Goal: Task Accomplishment & Management: Use online tool/utility

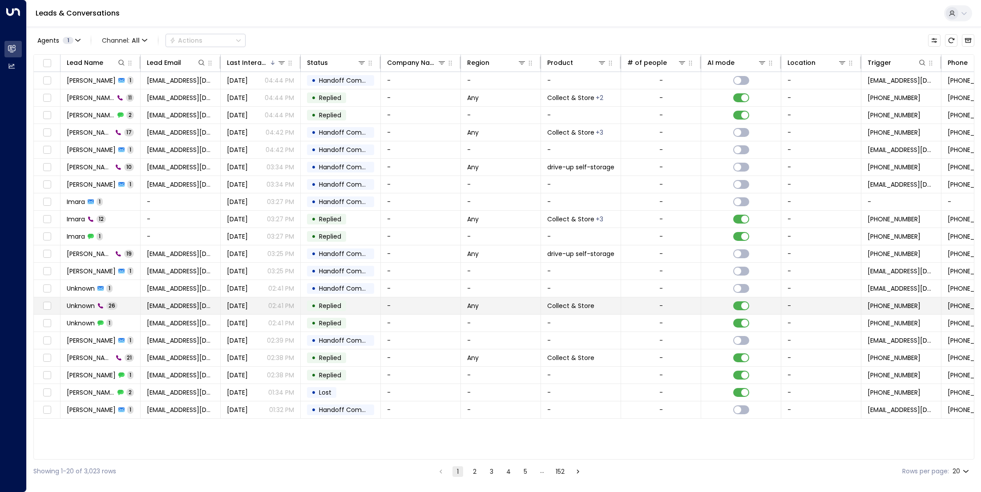
click at [89, 302] on span "Unknown" at bounding box center [81, 306] width 28 height 9
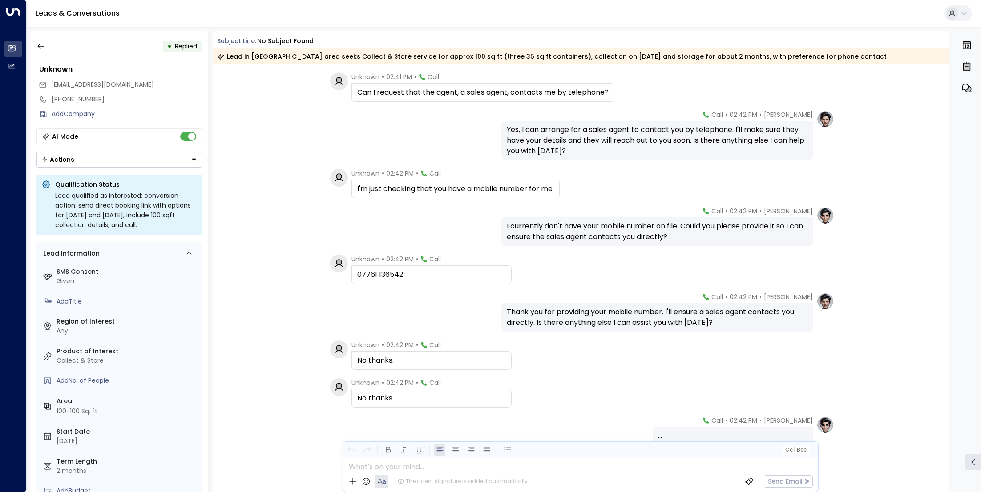
scroll to position [861, 0]
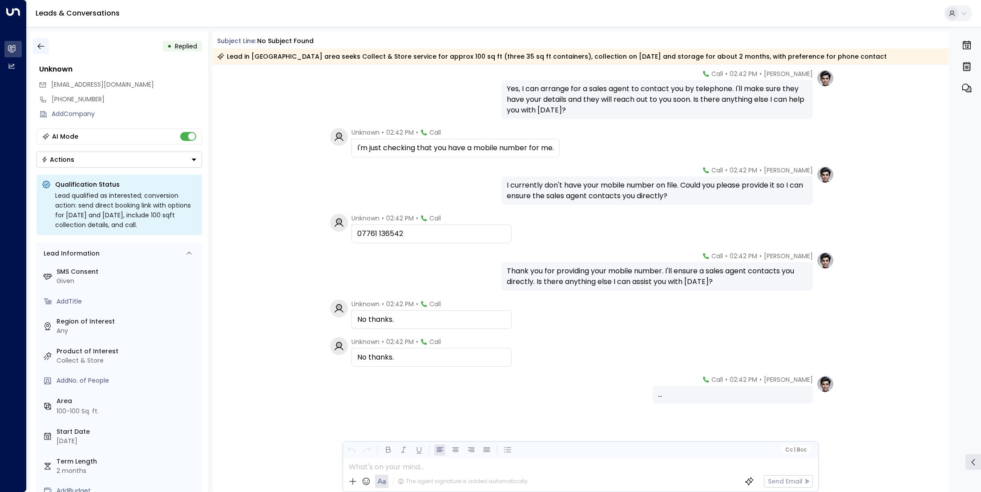
click at [47, 48] on button "button" at bounding box center [41, 46] width 16 height 16
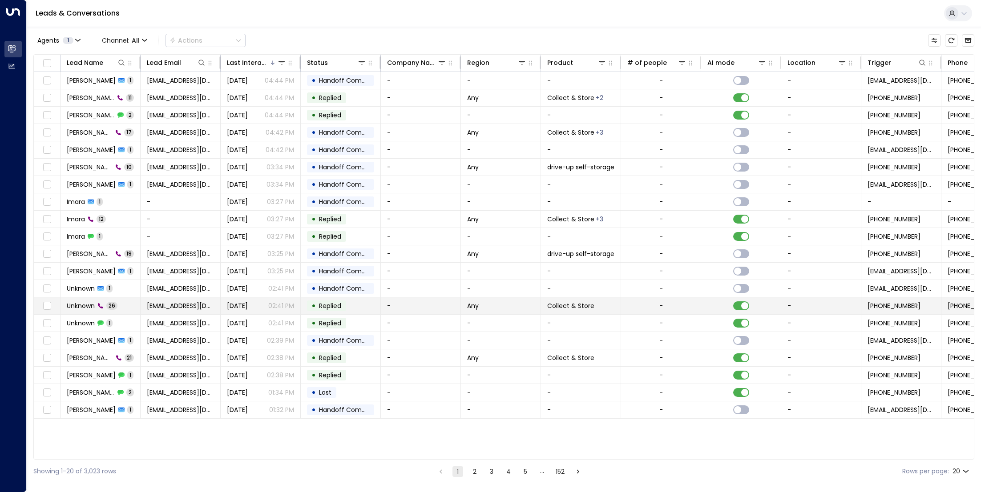
click at [86, 303] on span "Unknown" at bounding box center [81, 306] width 28 height 9
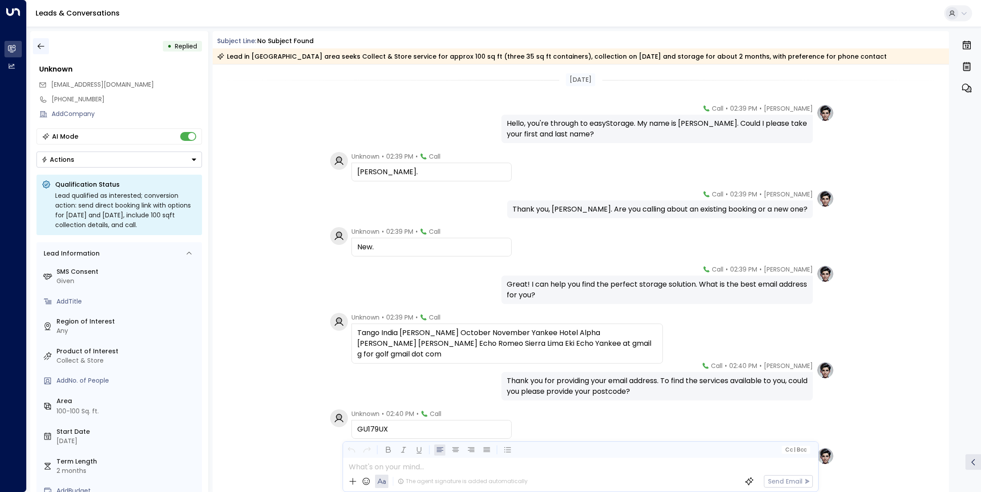
click at [42, 45] on icon "button" at bounding box center [40, 46] width 9 height 9
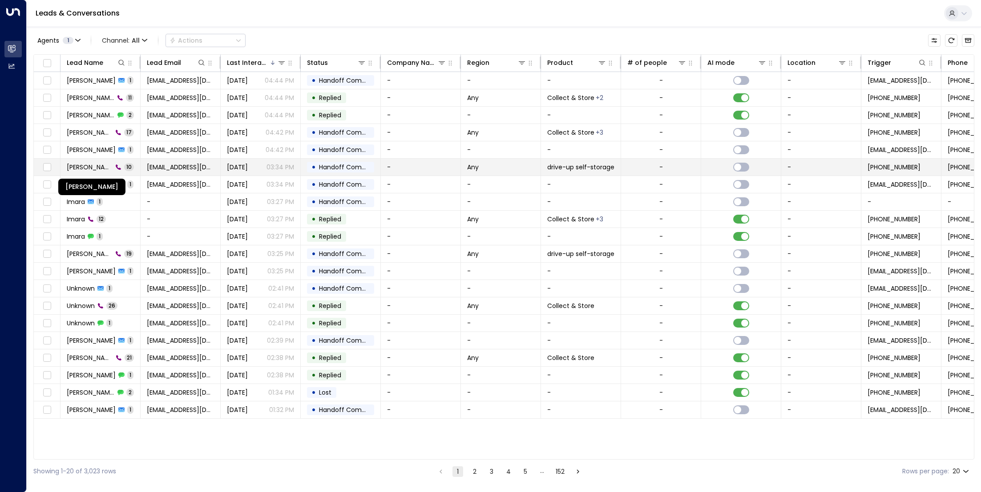
click at [97, 168] on span "[PERSON_NAME]" at bounding box center [90, 167] width 46 height 9
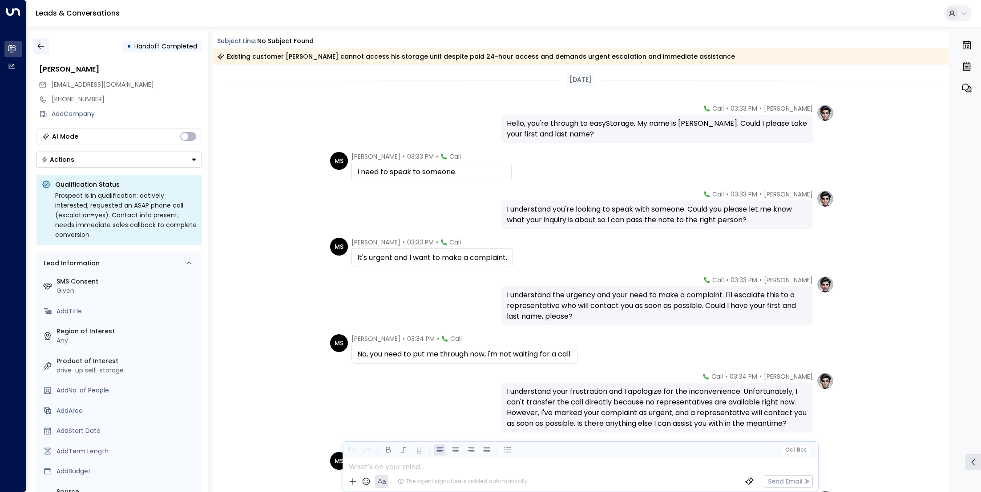
click at [40, 47] on icon "button" at bounding box center [40, 46] width 9 height 9
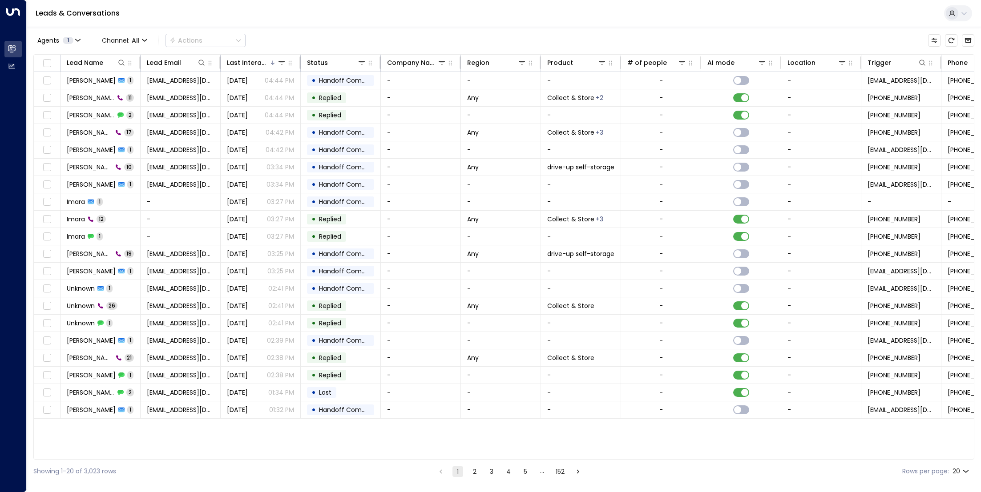
click at [471, 471] on button "2" at bounding box center [474, 472] width 11 height 11
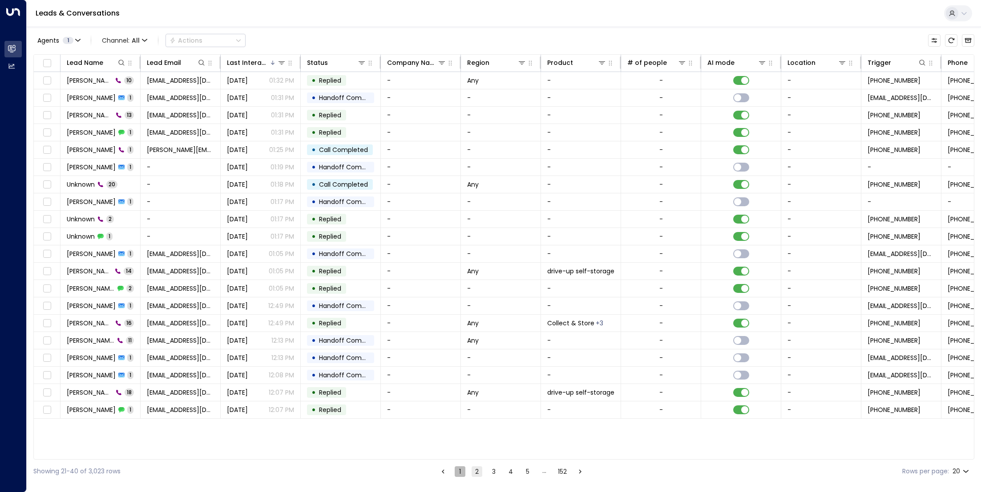
click at [458, 471] on button "1" at bounding box center [460, 472] width 11 height 11
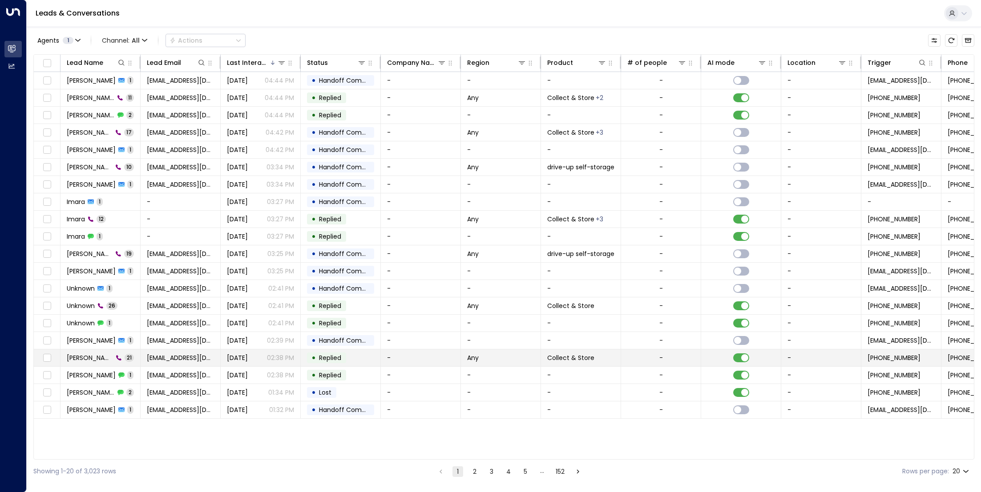
click at [69, 354] on span "[PERSON_NAME]" at bounding box center [90, 358] width 46 height 9
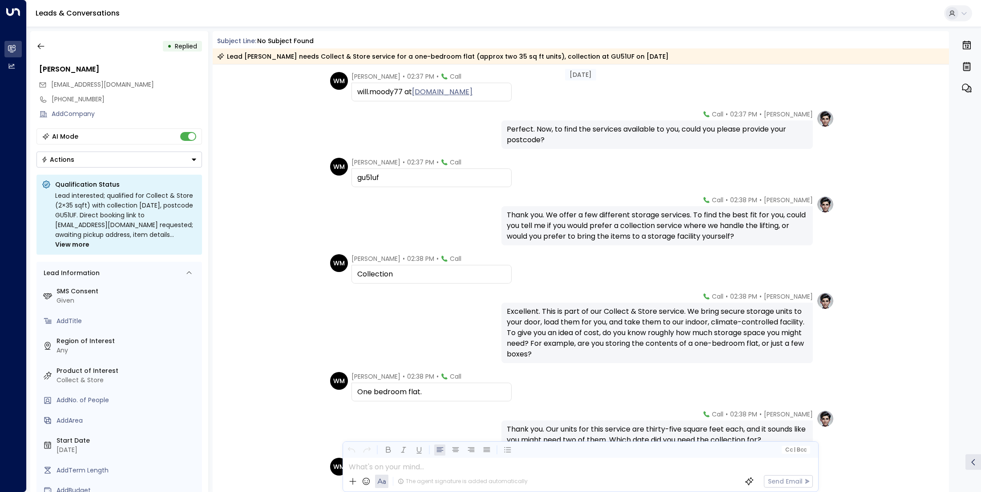
scroll to position [219, 0]
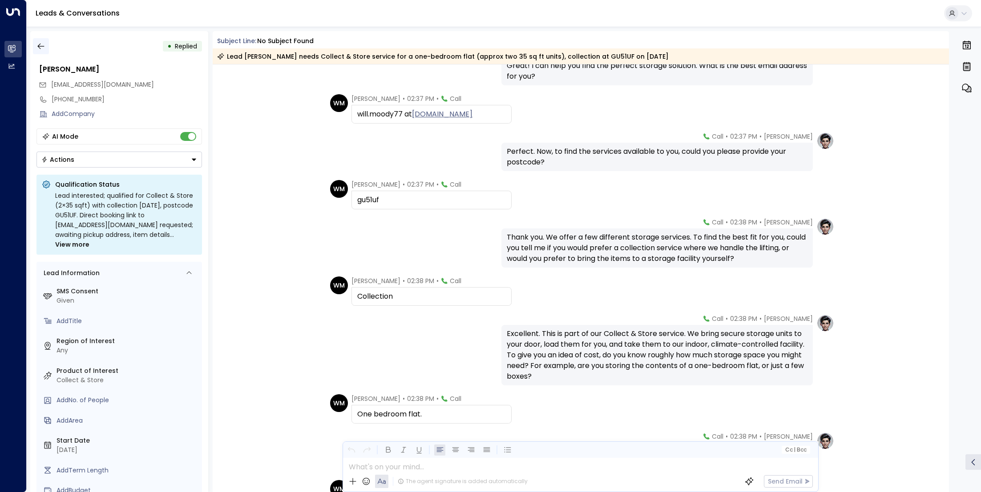
click at [42, 41] on button "button" at bounding box center [41, 46] width 16 height 16
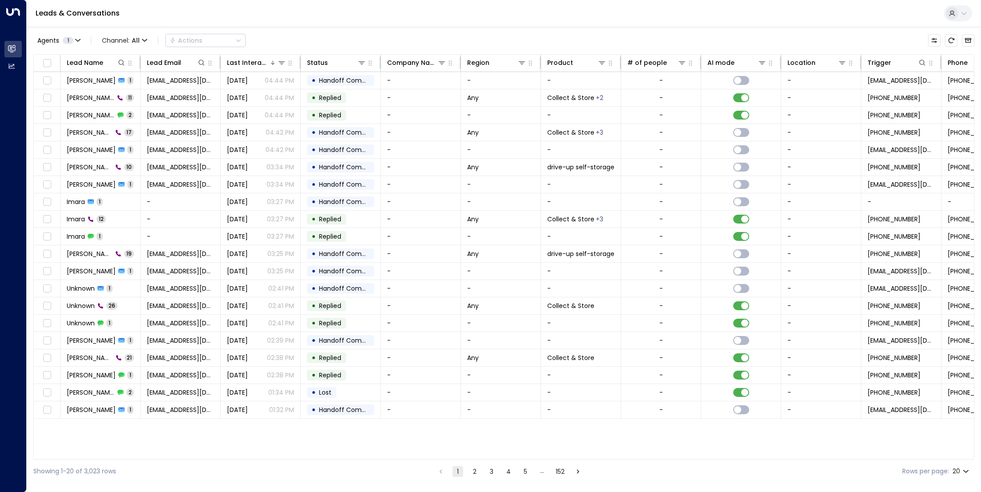
click at [473, 469] on button "2" at bounding box center [474, 472] width 11 height 11
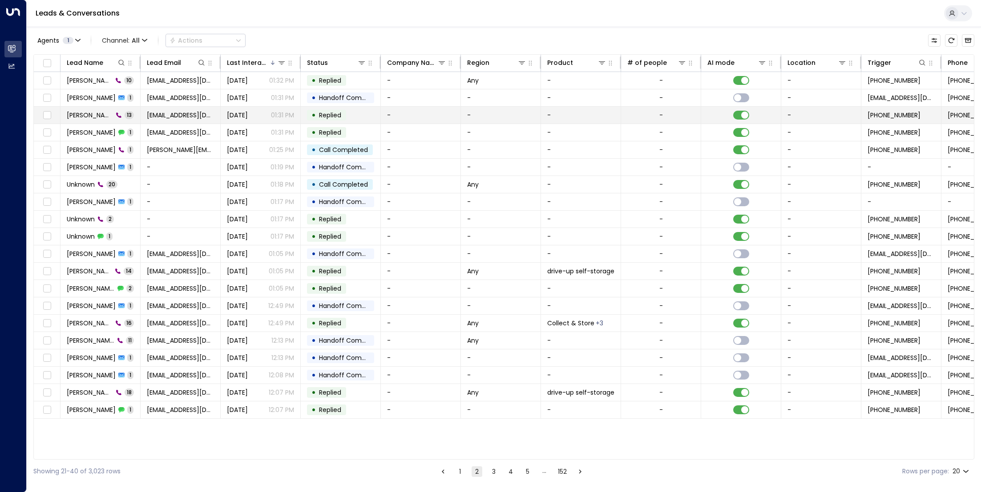
click at [92, 118] on span "Joe Cheddar" at bounding box center [90, 115] width 46 height 9
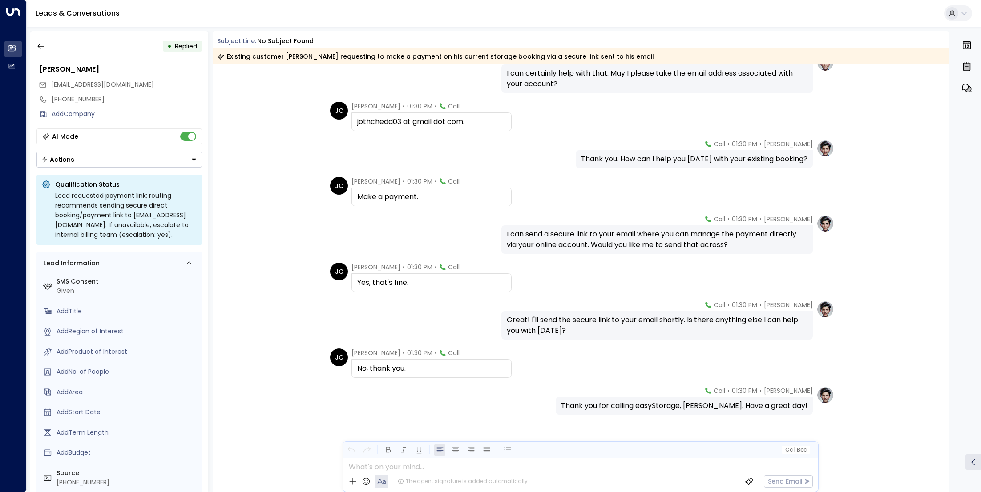
scroll to position [223, 0]
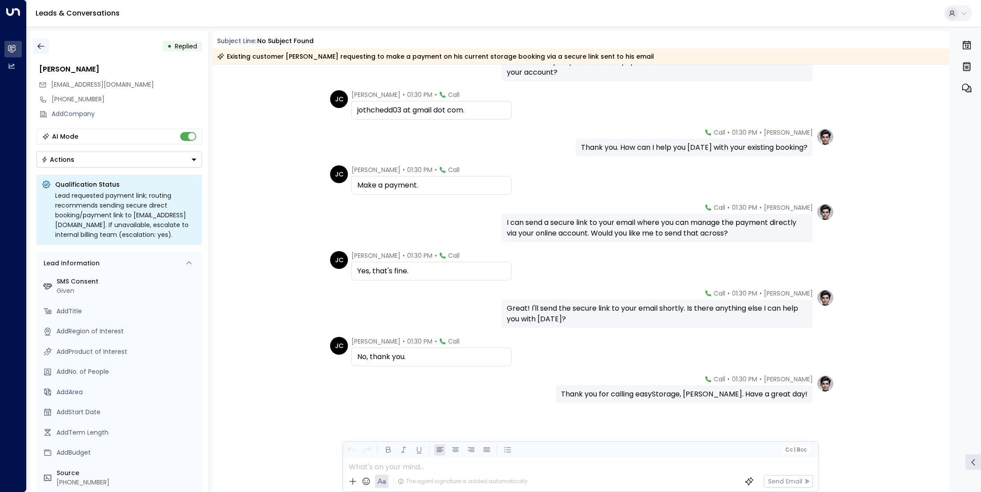
click at [36, 41] on button "button" at bounding box center [41, 46] width 16 height 16
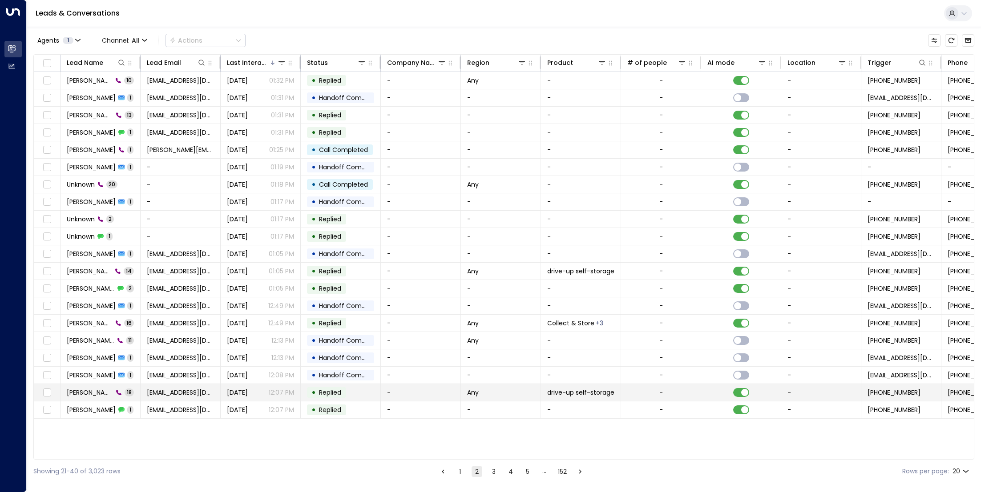
click at [96, 394] on span "David Creech" at bounding box center [90, 392] width 46 height 9
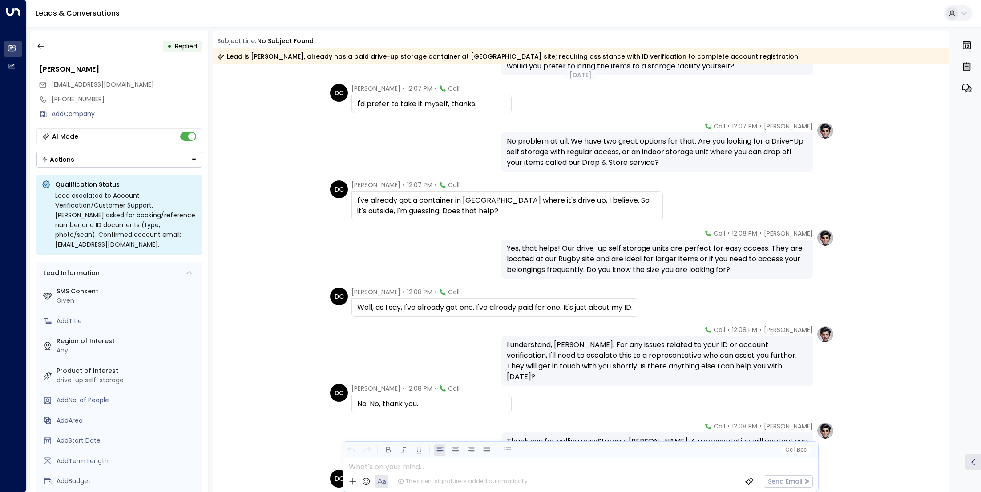
scroll to position [464, 0]
